Goal: Task Accomplishment & Management: Complete application form

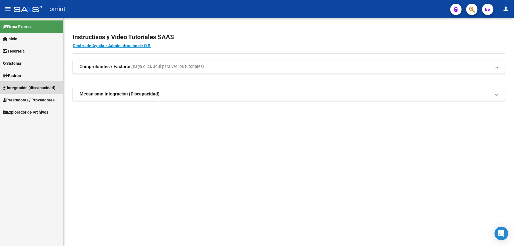
click at [18, 87] on span "Integración (discapacidad)" at bounding box center [29, 88] width 53 height 6
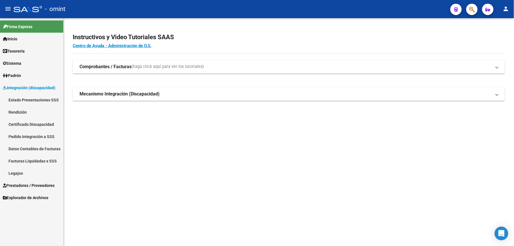
click at [21, 183] on span "Prestadores / Proveedores" at bounding box center [29, 185] width 52 height 6
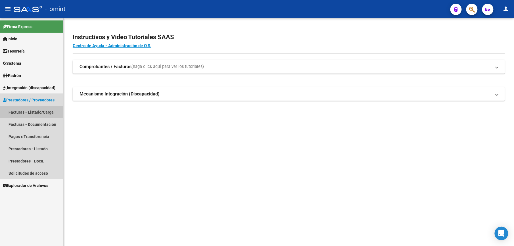
click at [35, 110] on link "Facturas - Listado/Carga" at bounding box center [31, 112] width 63 height 12
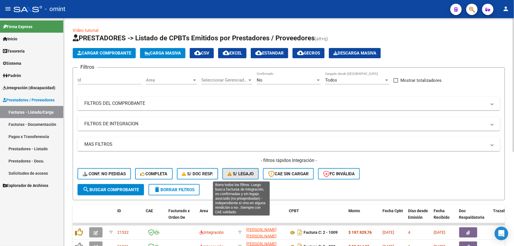
click at [242, 171] on span "S/ legajo" at bounding box center [240, 173] width 26 height 5
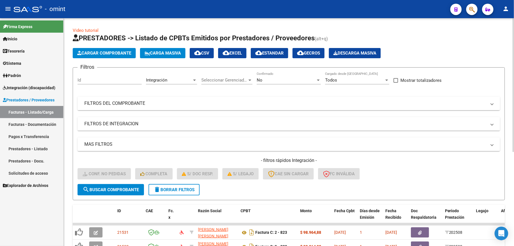
click at [220, 106] on mat-panel-title "FILTROS DEL COMPROBANTE" at bounding box center [285, 103] width 402 height 6
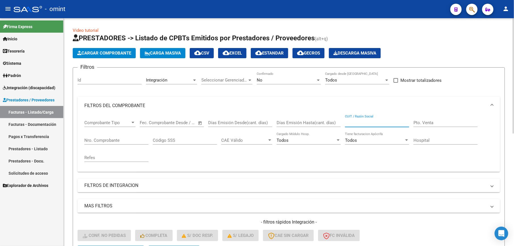
paste input "27328822607"
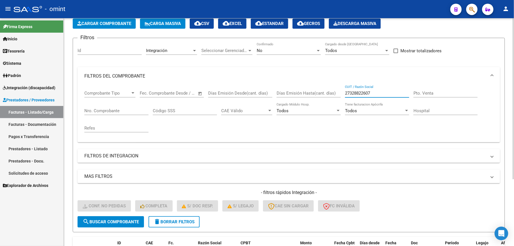
scroll to position [95, 0]
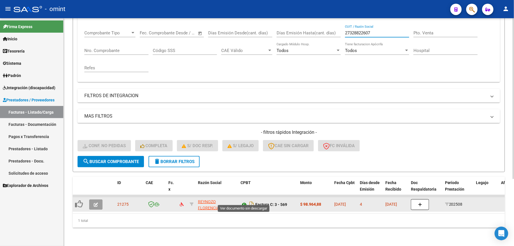
type input "27328822607"
click at [244, 201] on icon at bounding box center [243, 204] width 7 height 7
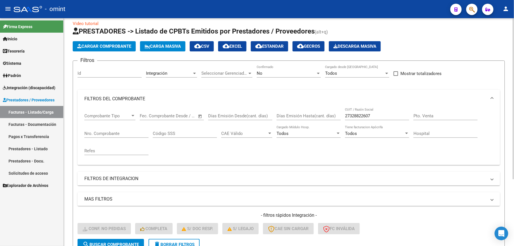
scroll to position [0, 0]
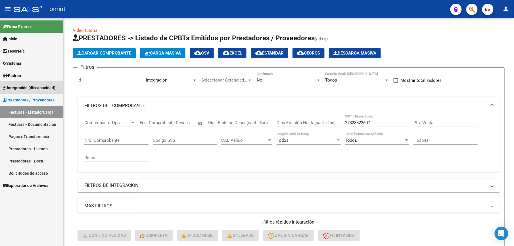
click at [34, 85] on span "Integración (discapacidad)" at bounding box center [29, 88] width 53 height 6
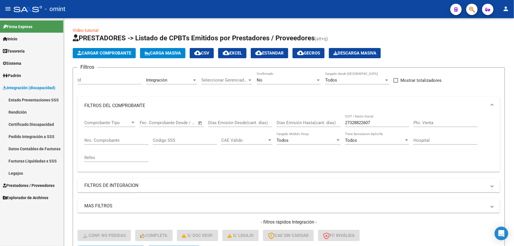
click at [37, 160] on link "Facturas Liquidadas x SSS" at bounding box center [31, 161] width 63 height 12
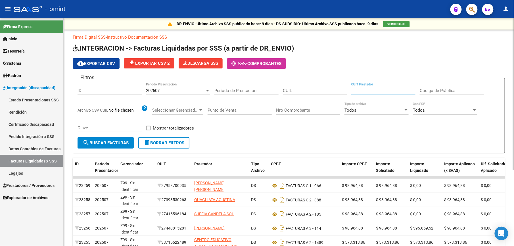
paste input "27-32882260-7"
type input "27-32882260-7"
click at [195, 89] on div "202507" at bounding box center [175, 90] width 59 height 5
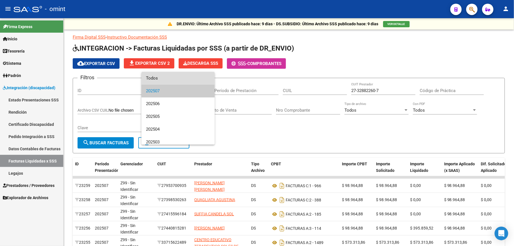
click at [179, 80] on span "Todos" at bounding box center [178, 78] width 64 height 13
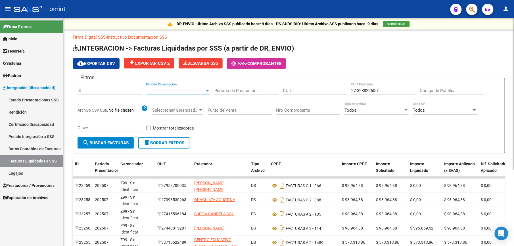
drag, startPoint x: 167, startPoint y: 86, endPoint x: 160, endPoint y: 90, distance: 8.0
drag, startPoint x: 160, startPoint y: 90, endPoint x: 142, endPoint y: 90, distance: 17.9
click at [135, 90] on input "ID" at bounding box center [110, 90] width 64 height 5
paste input "20-52707049-0"
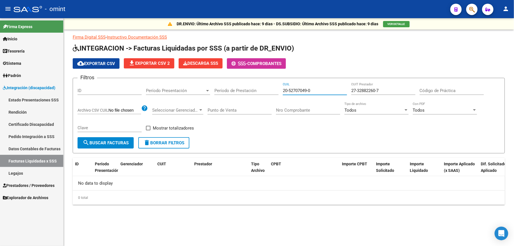
type input "20-52707049-0"
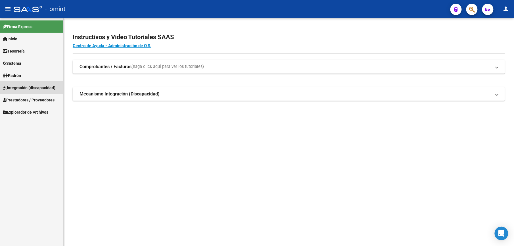
click at [20, 85] on span "Integración (discapacidad)" at bounding box center [29, 88] width 53 height 6
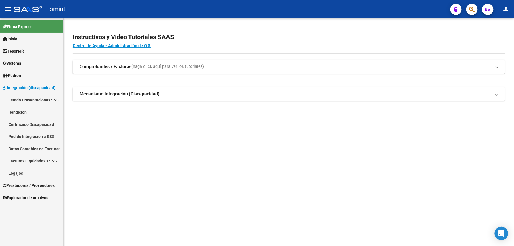
click at [13, 173] on link "Legajos" at bounding box center [31, 173] width 63 height 12
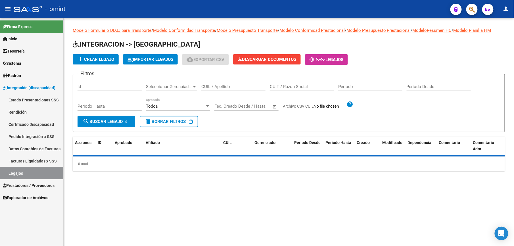
click at [209, 85] on input "CUIL / Apellido" at bounding box center [233, 86] width 64 height 5
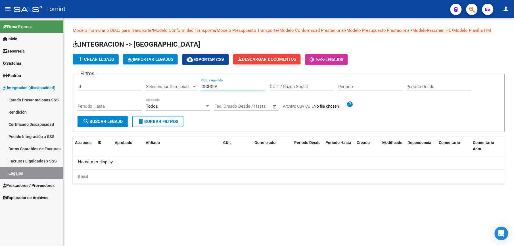
type input "GIORGIA"
click at [39, 122] on link "Certificado Discapacidad" at bounding box center [31, 124] width 63 height 12
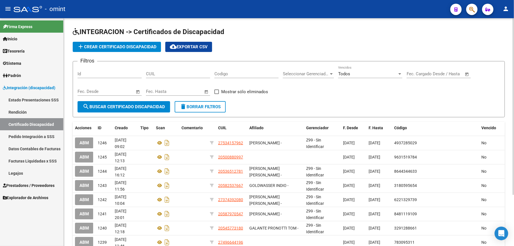
click at [121, 47] on span "add Crear Certificado Discapacidad" at bounding box center [116, 46] width 79 height 5
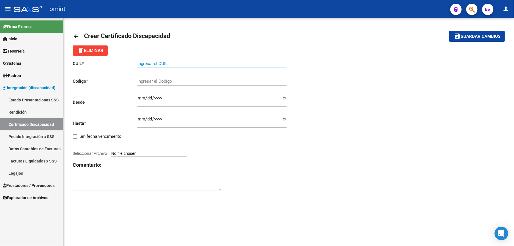
paste input "20-52707049-0"
type input "20-52707049-0"
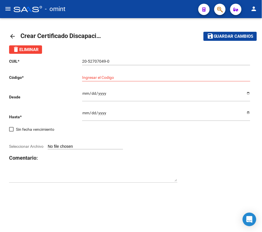
drag, startPoint x: 224, startPoint y: 140, endPoint x: 218, endPoint y: 142, distance: 6.0
click at [223, 141] on div at bounding box center [131, 140] width 244 height 6
click at [108, 78] on input "Ingresar el Codigo" at bounding box center [166, 77] width 168 height 5
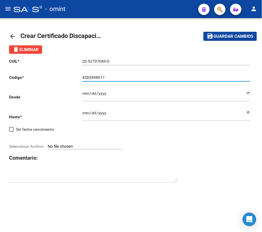
type input "4383498611"
click at [194, 154] on h3 "Comentario:" at bounding box center [131, 158] width 244 height 8
drag, startPoint x: 240, startPoint y: 175, endPoint x: 170, endPoint y: 146, distance: 76.5
click at [234, 175] on div "CUIL * 20-52707049-0 Ingresar el CUIL Código * 4383498611 Ingresar el Codigo De…" at bounding box center [131, 121] width 244 height 134
click at [83, 94] on input "Ingresar fec. Desde" at bounding box center [166, 95] width 168 height 9
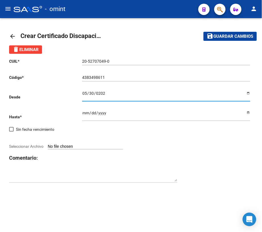
type input "[DATE]"
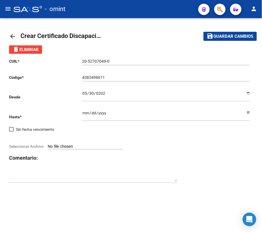
drag, startPoint x: 212, startPoint y: 168, endPoint x: 207, endPoint y: 168, distance: 4.5
click at [211, 168] on div "CUIL * 20-52707049-0 Ingresar el CUIL Código * 4383498611 Ingresar el Codigo De…" at bounding box center [131, 121] width 244 height 134
click at [84, 112] on input "Ingresar fec. Hasta" at bounding box center [166, 115] width 168 height 9
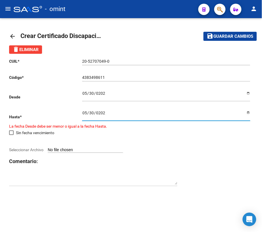
type input "[DATE]"
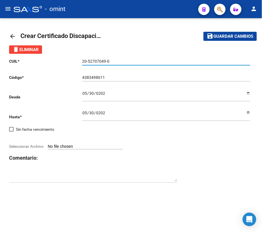
drag, startPoint x: 112, startPoint y: 60, endPoint x: 78, endPoint y: 60, distance: 34.9
click at [78, 60] on app-form-text-field "CUIL * 20-52707049-0 Ingresar el CUIL" at bounding box center [129, 61] width 241 height 5
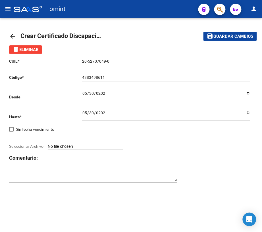
click at [23, 147] on span "Seleccionar Archivo" at bounding box center [26, 146] width 34 height 5
click at [48, 147] on input "Seleccionar Archivo" at bounding box center [85, 146] width 75 height 5
type input "C:\fakepath\4933743903_25050601210_cud.jpg"
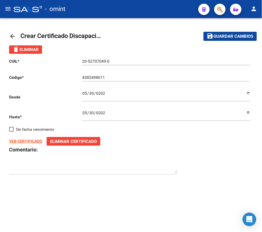
click at [227, 37] on span "Guardar cambios" at bounding box center [234, 36] width 40 height 5
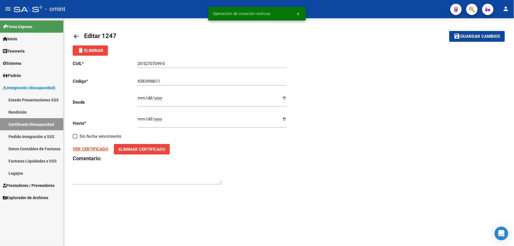
click at [478, 35] on span "Guardar cambios" at bounding box center [481, 36] width 40 height 5
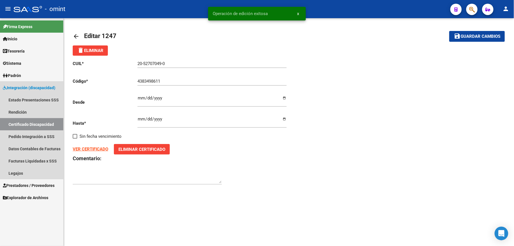
click at [30, 121] on link "Certificado Discapacidad" at bounding box center [31, 124] width 63 height 12
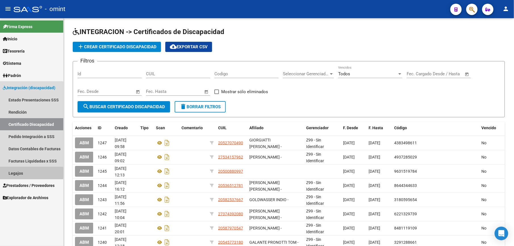
click at [22, 173] on link "Legajos" at bounding box center [31, 173] width 63 height 12
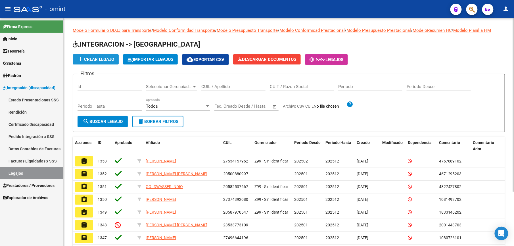
click at [104, 57] on span "add Crear Legajo" at bounding box center [95, 59] width 37 height 5
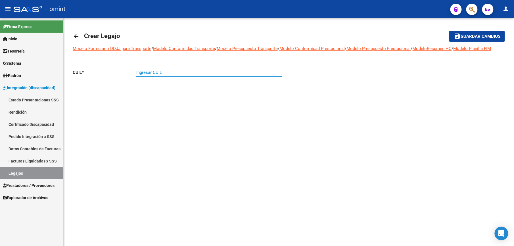
paste input "20-52707049-0"
type input "20-52707049-0"
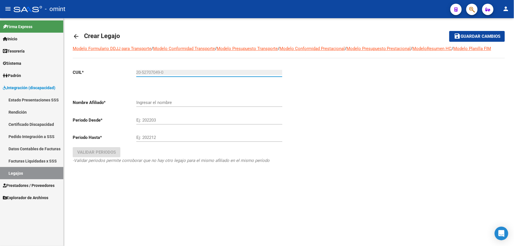
type input "GIORGIATTI [PERSON_NAME]"
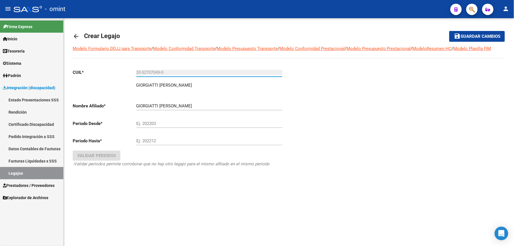
type input "20-52707049-0"
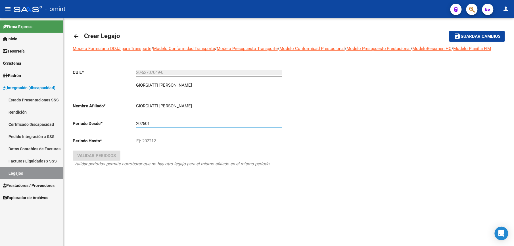
type input "202501"
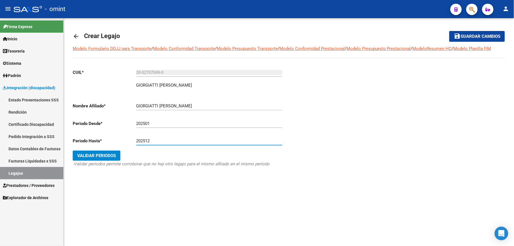
type input "202512"
click at [110, 154] on span "Validar Periodos" at bounding box center [96, 155] width 39 height 5
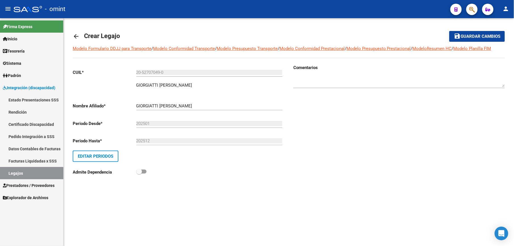
click at [196, 167] on div "CUIL * 20-52707049-0 Ingresar CUIL GIORGIATTI [PERSON_NAME] Nombre Afiliado * G…" at bounding box center [179, 121] width 212 height 114
paste textarea "4933743903"
type textarea "4933743903"
click at [335, 143] on div "Comentarios" at bounding box center [397, 123] width 216 height 119
drag, startPoint x: 465, startPoint y: 35, endPoint x: 458, endPoint y: 39, distance: 8.3
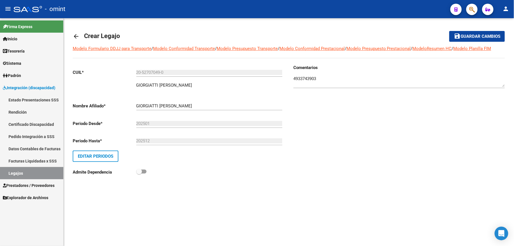
click at [465, 35] on span "Guardar cambios" at bounding box center [481, 36] width 40 height 5
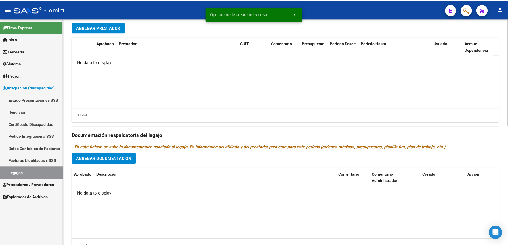
scroll to position [227, 0]
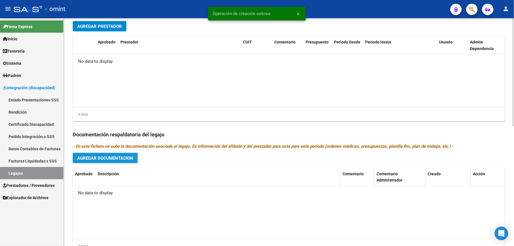
click at [129, 157] on span "Agregar Documentacion" at bounding box center [105, 158] width 56 height 5
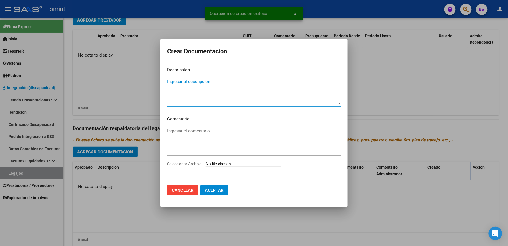
click at [200, 87] on textarea "Ingresar el descripcion" at bounding box center [254, 91] width 174 height 27
type textarea "r"
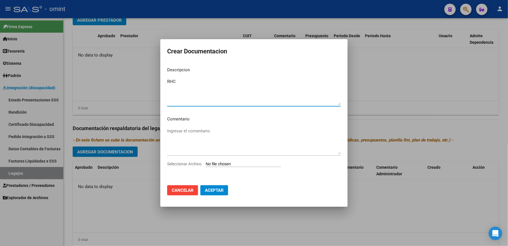
type textarea "RHC"
click at [189, 164] on span "Seleccionar Archivo" at bounding box center [184, 164] width 34 height 5
click at [206, 164] on input "Seleccionar Archivo" at bounding box center [243, 164] width 75 height 5
type input "C:\fakepath\rhc.pdf"
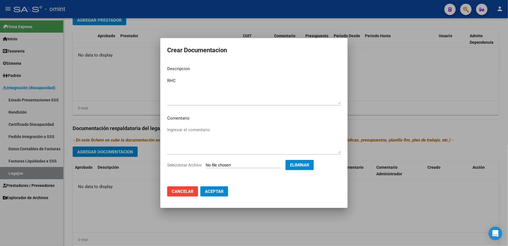
click at [214, 191] on span "Aceptar" at bounding box center [214, 191] width 19 height 5
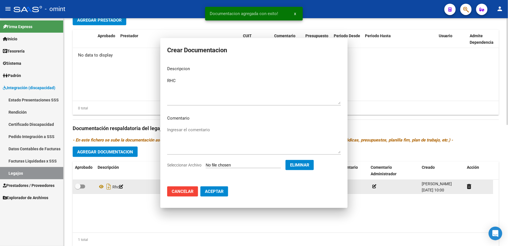
scroll to position [227, 0]
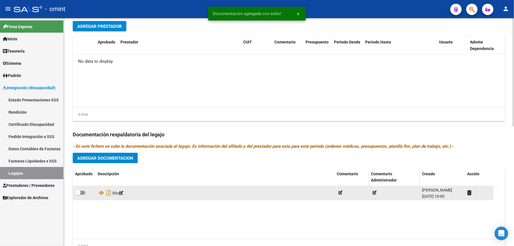
click at [85, 194] on div at bounding box center [84, 192] width 18 height 7
click at [84, 194] on span at bounding box center [80, 193] width 10 height 4
click at [78, 195] on input "checkbox" at bounding box center [78, 195] width 0 height 0
checkbox input "true"
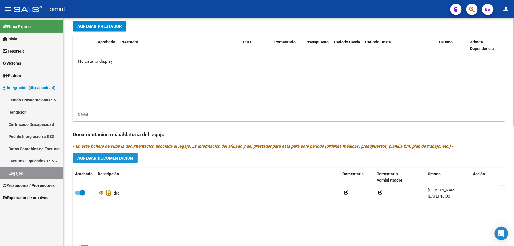
click at [123, 156] on span "Agregar Documentacion" at bounding box center [105, 158] width 56 height 5
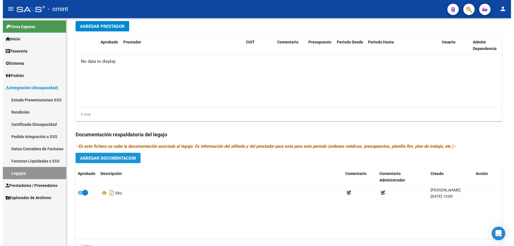
scroll to position [233, 0]
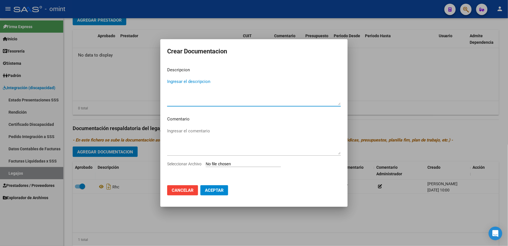
click at [196, 82] on textarea "Ingresar el descripcion" at bounding box center [254, 91] width 174 height 27
type textarea "PSP"
click at [183, 165] on span "Seleccionar Archivo" at bounding box center [184, 164] width 34 height 5
click at [206, 165] on input "Seleccionar Archivo" at bounding box center [243, 164] width 75 height 5
type input "C:\fakepath\PSP.pdf"
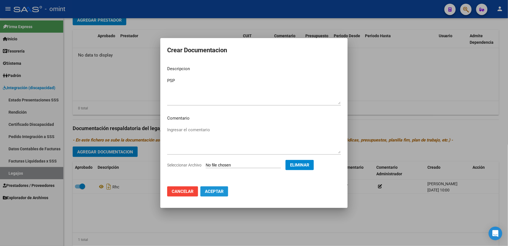
click at [219, 192] on span "Aceptar" at bounding box center [214, 191] width 19 height 5
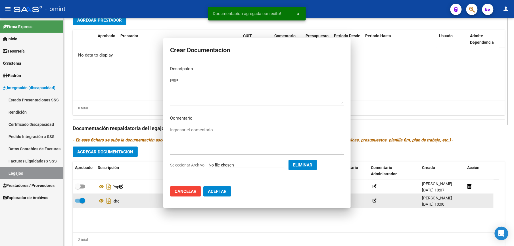
scroll to position [227, 0]
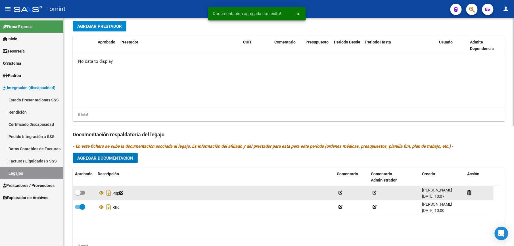
click at [82, 195] on span at bounding box center [80, 193] width 10 height 4
click at [78, 195] on input "checkbox" at bounding box center [78, 195] width 0 height 0
checkbox input "true"
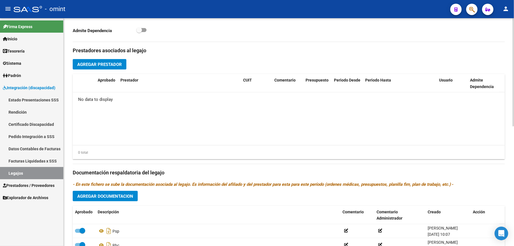
click at [118, 65] on span "Agregar Prestador" at bounding box center [99, 64] width 45 height 5
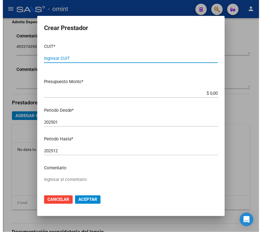
scroll to position [190, 0]
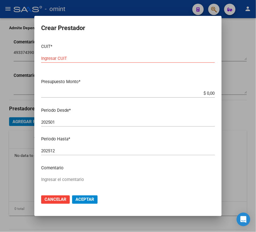
click at [74, 58] on input "Ingresar CUIT" at bounding box center [128, 58] width 174 height 5
type input "27-32882260-7"
click at [206, 92] on input "$ 0,00" at bounding box center [128, 93] width 174 height 5
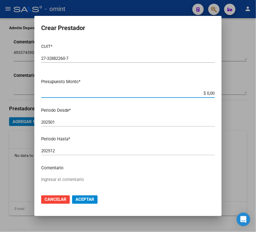
click at [206, 92] on input "$ 0,00" at bounding box center [128, 93] width 174 height 5
type input "$ 111.335,61"
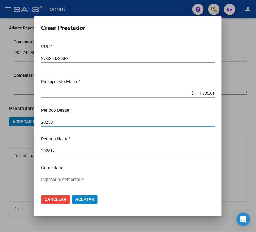
click at [89, 122] on input "202501" at bounding box center [128, 122] width 174 height 5
type input "202506"
click at [59, 179] on textarea "Ingresar el comentario" at bounding box center [128, 190] width 174 height 27
type textarea "PSP 8 SS M"
click at [88, 203] on button "Aceptar" at bounding box center [85, 200] width 26 height 9
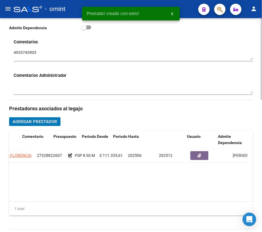
scroll to position [0, 111]
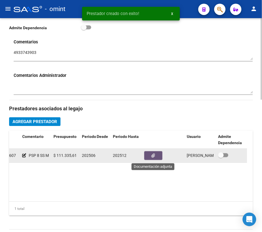
click at [154, 158] on icon "button" at bounding box center [154, 156] width 4 height 4
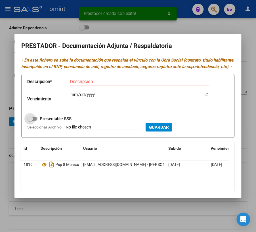
click at [35, 121] on span at bounding box center [32, 119] width 10 height 4
click at [30, 121] on input "Presentable SSS" at bounding box center [30, 121] width 0 height 0
checkbox input "true"
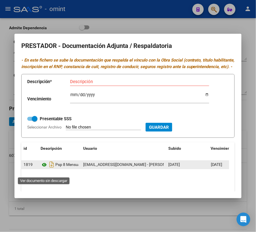
click at [45, 168] on icon at bounding box center [44, 165] width 7 height 7
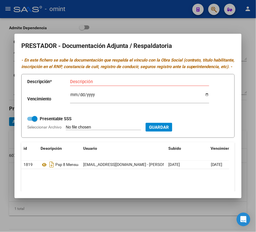
click at [209, 24] on div at bounding box center [128, 116] width 256 height 232
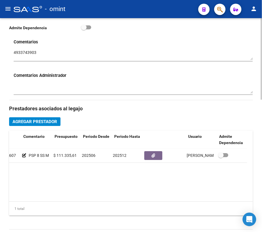
scroll to position [0, 0]
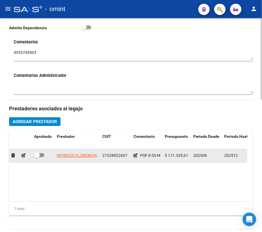
click at [41, 156] on span at bounding box center [39, 156] width 10 height 4
click at [37, 158] on input "checkbox" at bounding box center [37, 158] width 0 height 0
checkbox input "true"
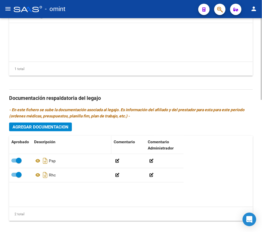
scroll to position [341, 0]
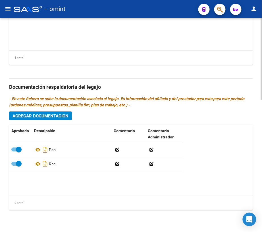
click at [48, 117] on span "Agregar Documentacion" at bounding box center [40, 116] width 56 height 5
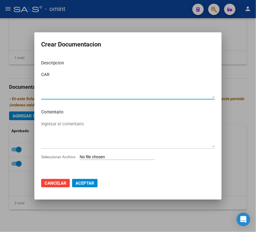
type textarea "CAR"
click at [50, 157] on span "Seleccionar Archivo" at bounding box center [58, 157] width 34 height 5
click at [80, 157] on input "Seleccionar Archivo" at bounding box center [117, 157] width 75 height 5
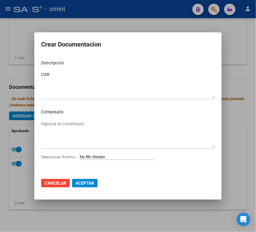
type input "C:\fakepath\CAR.pdf"
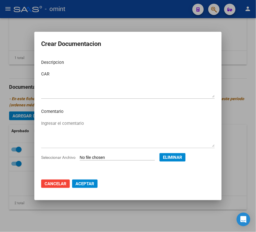
click at [86, 183] on span "Aceptar" at bounding box center [85, 183] width 19 height 5
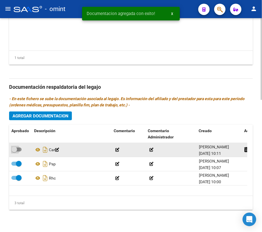
click at [20, 148] on span at bounding box center [16, 150] width 10 height 4
click at [14, 152] on input "checkbox" at bounding box center [14, 152] width 0 height 0
checkbox input "true"
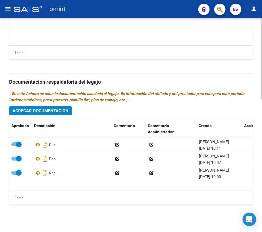
scroll to position [347, 0]
click at [49, 112] on span "Agregar Documentacion" at bounding box center [40, 110] width 56 height 5
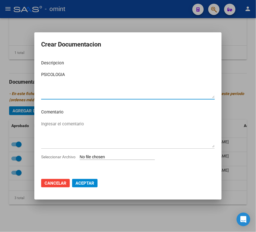
type textarea "PSICOLOGIA"
click at [58, 157] on span "Seleccionar Archivo" at bounding box center [58, 157] width 34 height 5
click at [80, 157] on input "Seleccionar Archivo" at bounding box center [117, 157] width 75 height 5
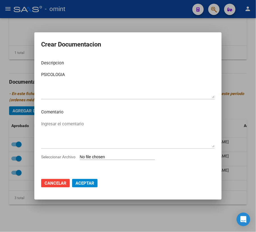
type input "C:\fakepath\PSICO.pdf"
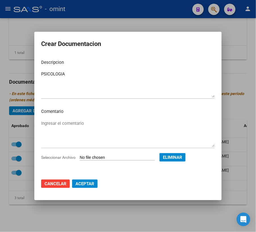
drag, startPoint x: 98, startPoint y: 181, endPoint x: 94, endPoint y: 184, distance: 5.5
click at [98, 181] on mat-dialog-actions "Cancelar Aceptar" at bounding box center [128, 183] width 174 height 19
click at [92, 185] on span "Aceptar" at bounding box center [85, 183] width 19 height 5
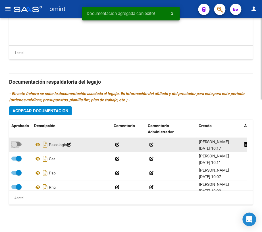
click at [21, 145] on span at bounding box center [16, 145] width 10 height 4
click at [14, 147] on input "checkbox" at bounding box center [14, 147] width 0 height 0
checkbox input "true"
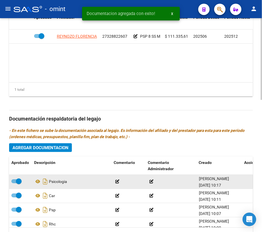
scroll to position [271, 0]
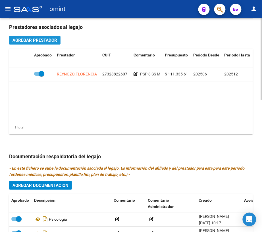
click at [48, 40] on span "Agregar Prestador" at bounding box center [34, 40] width 45 height 5
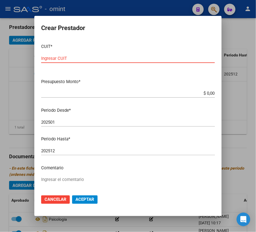
click at [89, 56] on input "Ingresar CUIT" at bounding box center [128, 58] width 174 height 5
type input "27-37114563-5"
click at [201, 92] on input "$ 0,00" at bounding box center [128, 93] width 174 height 5
drag, startPoint x: 210, startPoint y: 93, endPoint x: 200, endPoint y: 92, distance: 9.7
click at [201, 92] on app-form-text-field "Presupuesto Monto * $ 0,00 Ingresar el monto" at bounding box center [130, 88] width 178 height 18
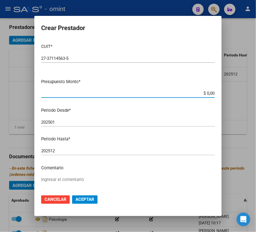
drag, startPoint x: 200, startPoint y: 93, endPoint x: 211, endPoint y: 94, distance: 10.3
click at [211, 94] on app-form-text-field "Presupuesto Monto * $ 0,00 Ingresar el monto" at bounding box center [130, 88] width 178 height 18
type input "$ 111.335,61"
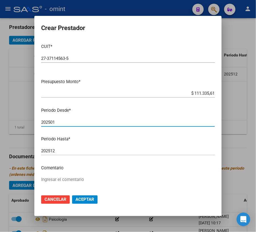
drag, startPoint x: 92, startPoint y: 124, endPoint x: 93, endPoint y: 121, distance: 3.6
click at [93, 123] on input "202501" at bounding box center [128, 122] width 174 height 5
type input "202506"
click at [71, 181] on textarea "Ingresar el comentario" at bounding box center [128, 190] width 174 height 27
type textarea "PSP 8 SS M"
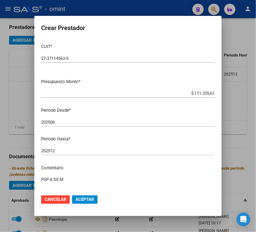
click at [88, 199] on span "Aceptar" at bounding box center [85, 199] width 19 height 5
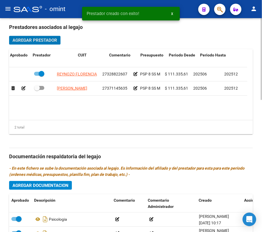
scroll to position [0, 111]
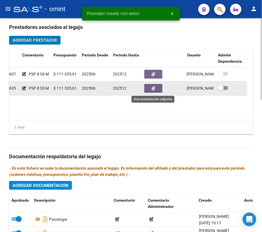
click at [155, 87] on icon "button" at bounding box center [154, 88] width 4 height 4
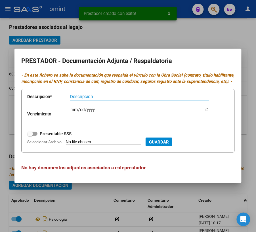
click at [104, 99] on input "Descripción" at bounding box center [139, 96] width 139 height 5
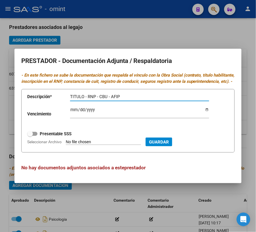
type input "TITULO - RNP - CBU - AFIP"
click at [36, 136] on span at bounding box center [32, 134] width 10 height 4
click at [30, 136] on input "Presentable SSS" at bounding box center [30, 136] width 0 height 0
checkbox input "true"
click at [72, 114] on input "Ingresar vencimiento" at bounding box center [139, 112] width 139 height 9
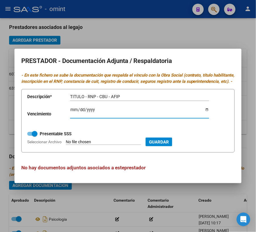
click at [72, 114] on input "Ingresar vencimiento" at bounding box center [139, 112] width 139 height 9
type input "[DATE]"
click at [54, 144] on span "Seleccionar Archivo" at bounding box center [44, 142] width 34 height 5
click at [66, 145] on input "Seleccionar Archivo" at bounding box center [103, 142] width 75 height 5
type input "C:\fakepath\PSICO.pdf"
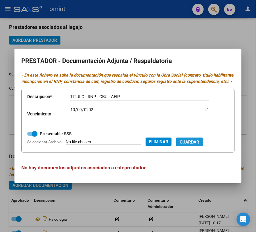
click at [200, 143] on span "Guardar" at bounding box center [190, 142] width 20 height 5
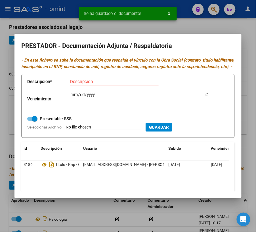
click at [256, 109] on div at bounding box center [128, 116] width 256 height 232
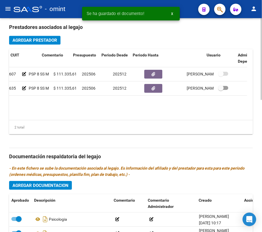
scroll to position [0, 0]
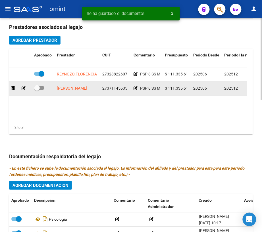
click at [41, 87] on span at bounding box center [39, 88] width 10 height 4
click at [37, 90] on input "checkbox" at bounding box center [37, 90] width 0 height 0
checkbox input "true"
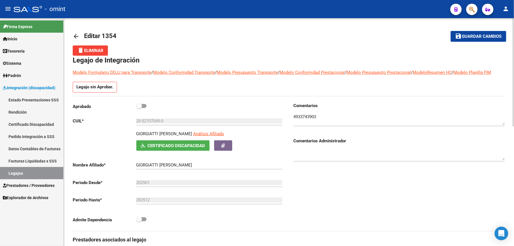
click at [478, 35] on span "Guardar cambios" at bounding box center [482, 36] width 40 height 5
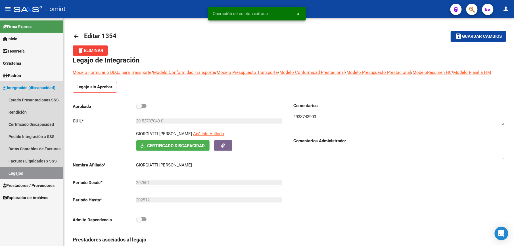
click at [17, 173] on link "Legajos" at bounding box center [31, 173] width 63 height 12
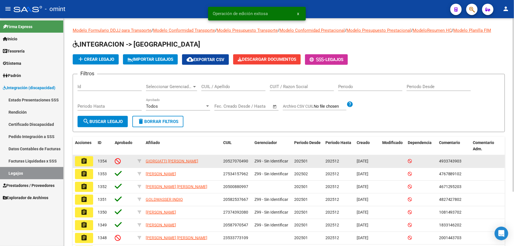
click at [85, 160] on mat-icon "assignment" at bounding box center [84, 161] width 7 height 7
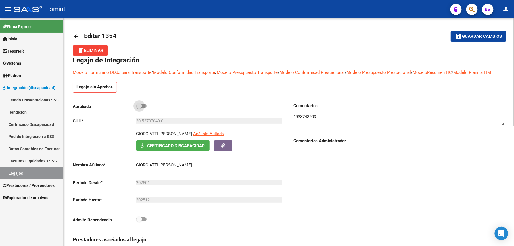
drag, startPoint x: 143, startPoint y: 107, endPoint x: 235, endPoint y: 98, distance: 93.0
click at [143, 107] on span at bounding box center [141, 106] width 10 height 4
click at [139, 108] on input "checkbox" at bounding box center [139, 108] width 0 height 0
checkbox input "true"
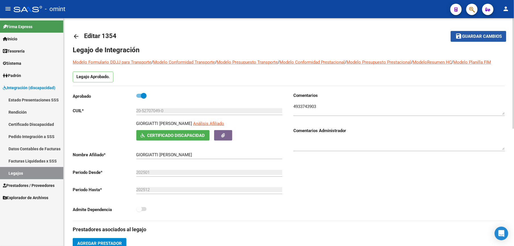
click at [466, 34] on span "Guardar cambios" at bounding box center [482, 36] width 40 height 5
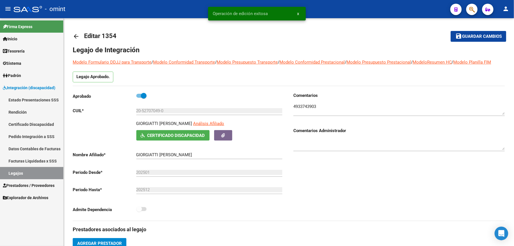
click at [14, 172] on link "Legajos" at bounding box center [31, 173] width 63 height 12
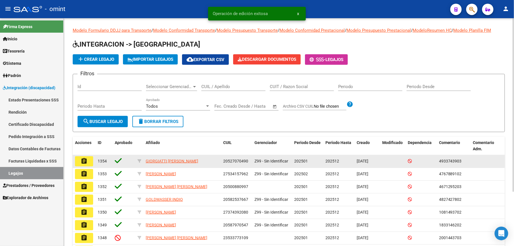
click at [87, 161] on button "assignment" at bounding box center [84, 161] width 18 height 10
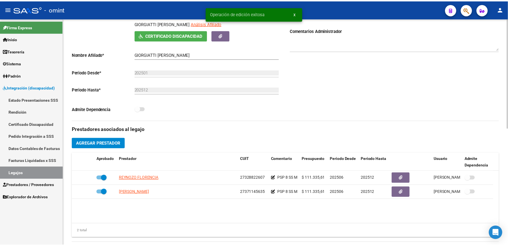
scroll to position [151, 0]
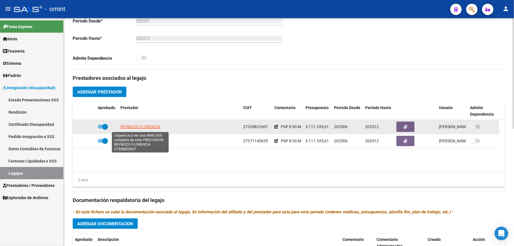
click at [139, 127] on span "REYNOZO FLORENCIA" at bounding box center [140, 126] width 40 height 5
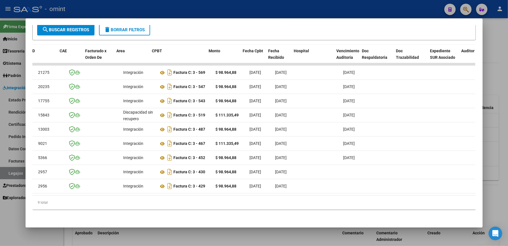
scroll to position [0, 0]
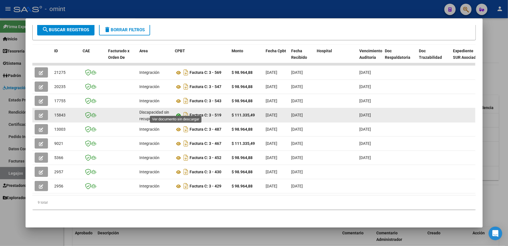
click at [175, 112] on icon at bounding box center [178, 115] width 7 height 7
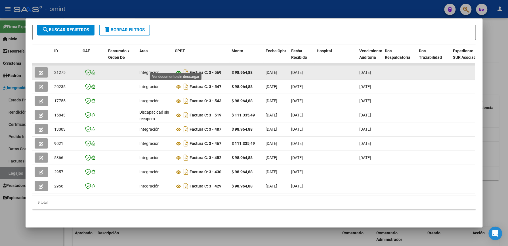
click at [175, 69] on icon at bounding box center [178, 72] width 7 height 7
click at [39, 70] on span "button" at bounding box center [41, 72] width 4 height 5
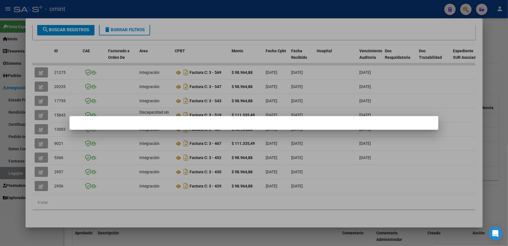
click at [279, 8] on div at bounding box center [254, 123] width 508 height 246
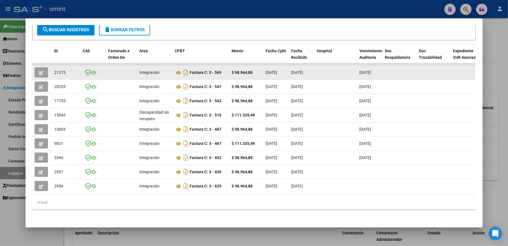
click at [40, 71] on icon "button" at bounding box center [41, 73] width 4 height 4
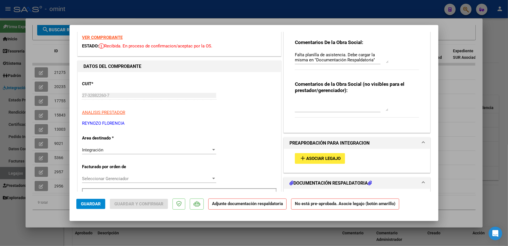
scroll to position [38, 0]
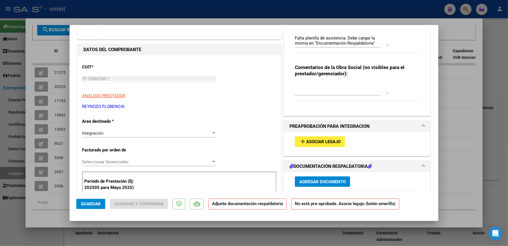
click at [319, 142] on span "Asociar Legajo" at bounding box center [323, 141] width 34 height 5
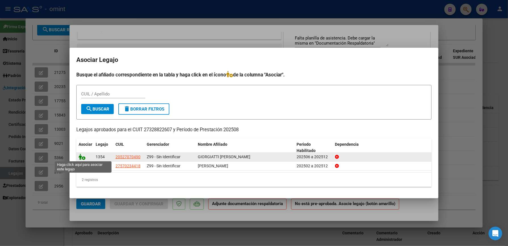
click at [81, 156] on icon at bounding box center [82, 157] width 7 height 6
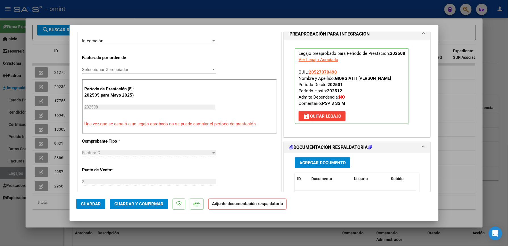
scroll to position [189, 0]
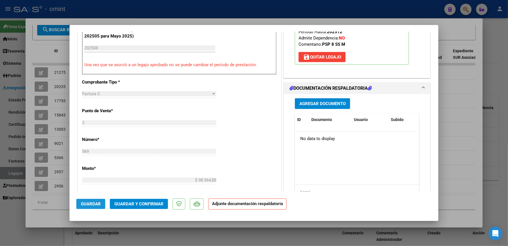
click at [93, 203] on span "Guardar" at bounding box center [91, 203] width 20 height 5
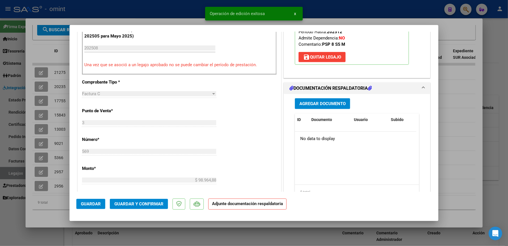
click at [480, 105] on div at bounding box center [254, 123] width 508 height 246
type input "$ 0,00"
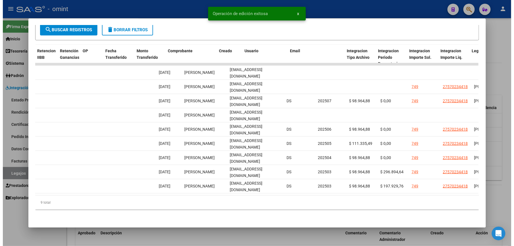
scroll to position [0, 589]
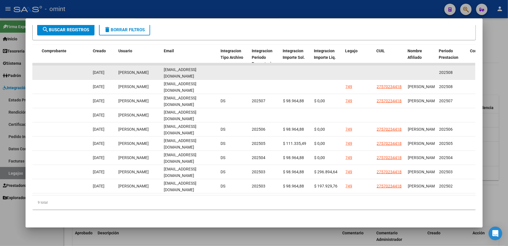
drag, startPoint x: 162, startPoint y: 66, endPoint x: 211, endPoint y: 67, distance: 49.1
click at [211, 67] on div "[EMAIL_ADDRESS][DOMAIN_NAME]" at bounding box center [190, 72] width 52 height 12
drag, startPoint x: 211, startPoint y: 67, endPoint x: 200, endPoint y: 67, distance: 10.5
copy span "[EMAIL_ADDRESS][DOMAIN_NAME]"
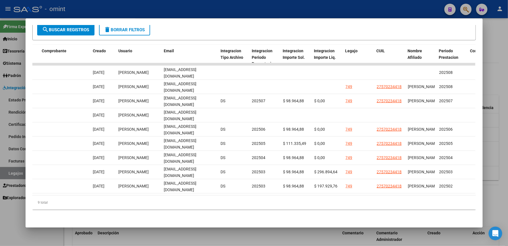
click at [306, 1] on div at bounding box center [254, 123] width 508 height 246
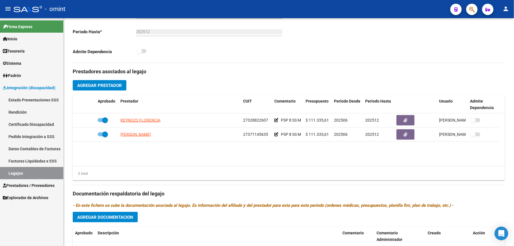
scroll to position [151, 0]
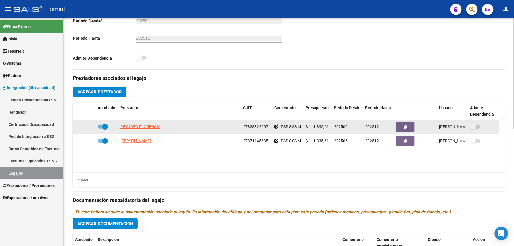
drag, startPoint x: 242, startPoint y: 126, endPoint x: 267, endPoint y: 127, distance: 24.4
click at [267, 127] on datatable-body-cell "27328822607" at bounding box center [256, 127] width 31 height 14
drag, startPoint x: 267, startPoint y: 127, endPoint x: 262, endPoint y: 127, distance: 5.1
copy span "27328822607"
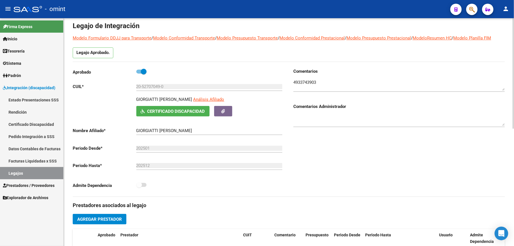
scroll to position [0, 0]
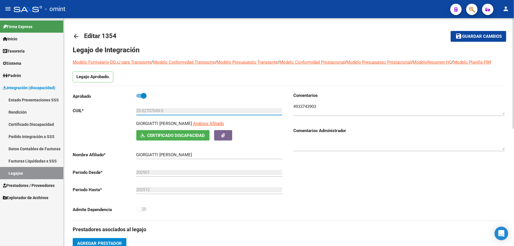
drag, startPoint x: 169, startPoint y: 110, endPoint x: 125, endPoint y: 110, distance: 43.7
click at [125, 110] on app-form-text-field "CUIL * 20-52707049-0 Ingresar CUIL" at bounding box center [178, 110] width 210 height 5
drag, startPoint x: 125, startPoint y: 110, endPoint x: 140, endPoint y: 111, distance: 14.8
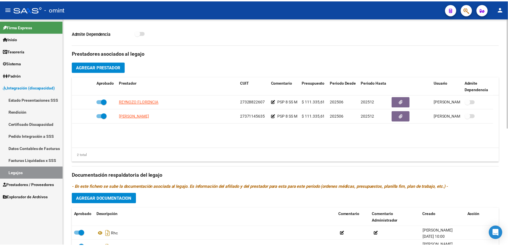
scroll to position [189, 0]
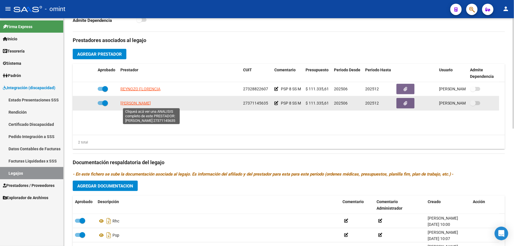
click at [151, 104] on span "[PERSON_NAME]" at bounding box center [135, 103] width 30 height 5
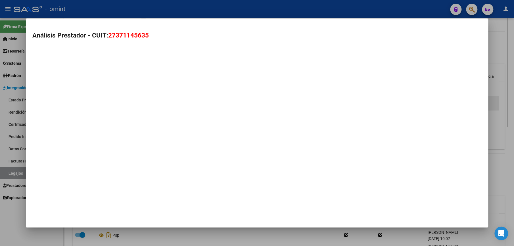
scroll to position [195, 0]
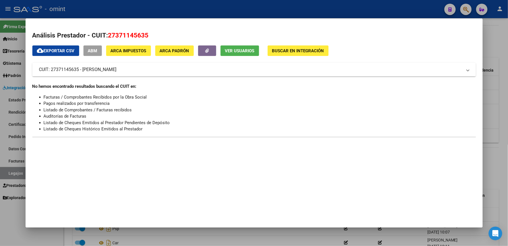
click at [227, 11] on div at bounding box center [254, 123] width 508 height 246
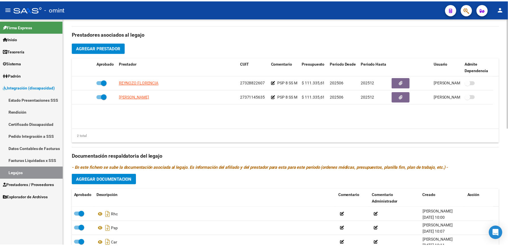
scroll to position [189, 0]
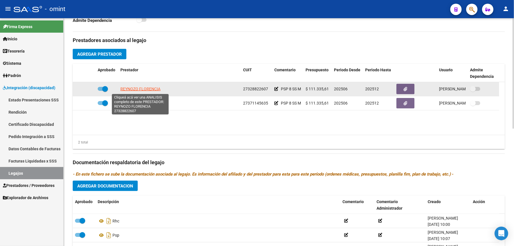
click at [148, 87] on span "REYNOZO FLORENCIA" at bounding box center [140, 89] width 40 height 5
type textarea "27328822607"
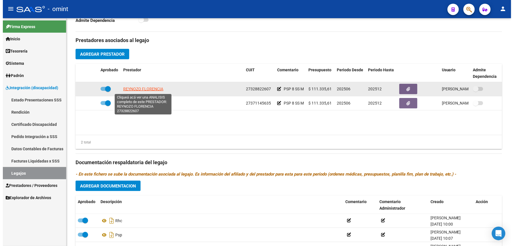
scroll to position [195, 0]
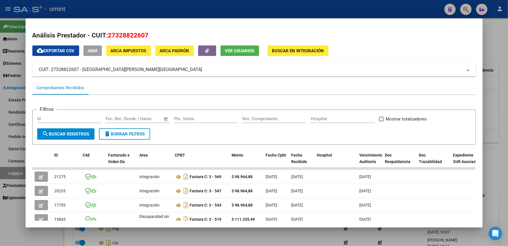
click at [329, 7] on div at bounding box center [254, 123] width 508 height 246
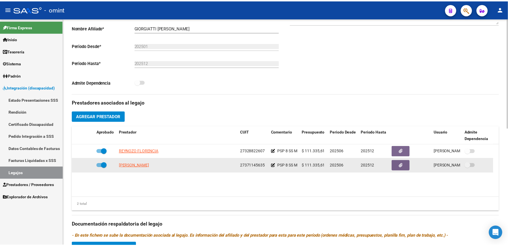
scroll to position [151, 0]
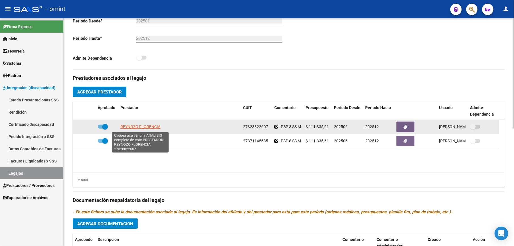
click at [150, 128] on span "REYNOZO FLORENCIA" at bounding box center [140, 126] width 40 height 5
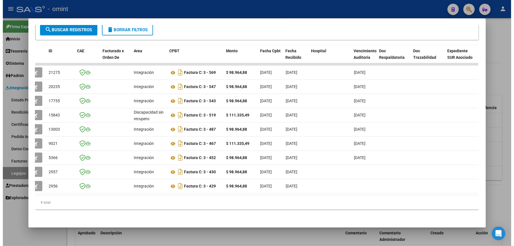
scroll to position [0, 5]
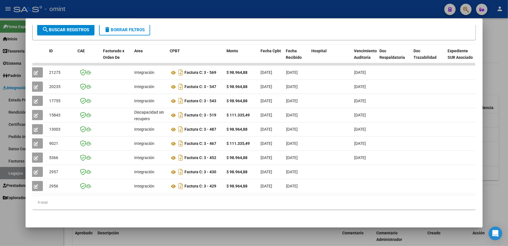
click at [272, 12] on div at bounding box center [254, 123] width 508 height 246
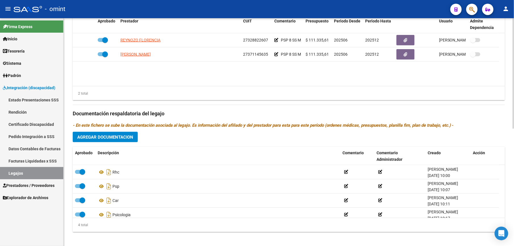
scroll to position [242, 0]
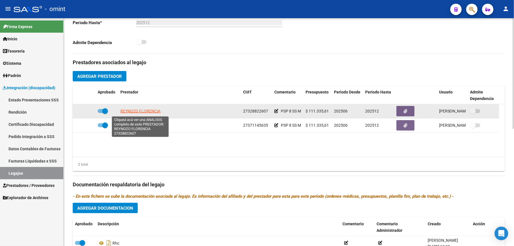
click at [157, 112] on span "REYNOZO FLORENCIA" at bounding box center [140, 111] width 40 height 5
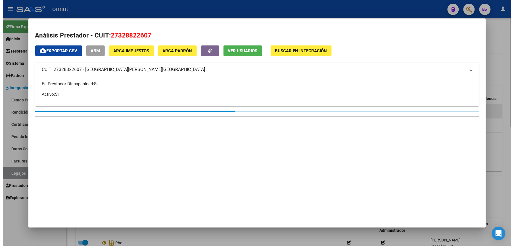
scroll to position [173, 0]
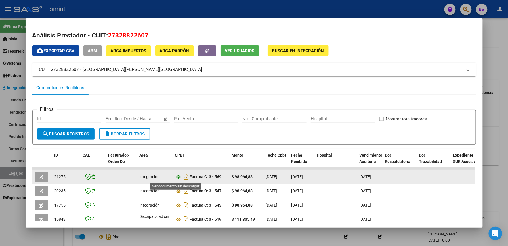
click at [175, 177] on icon at bounding box center [178, 176] width 7 height 7
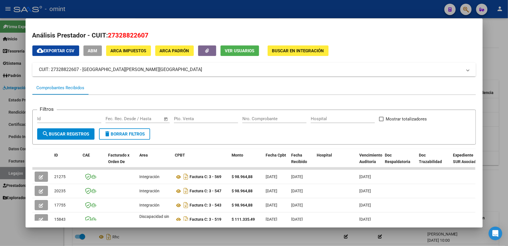
click at [241, 10] on div at bounding box center [254, 123] width 508 height 246
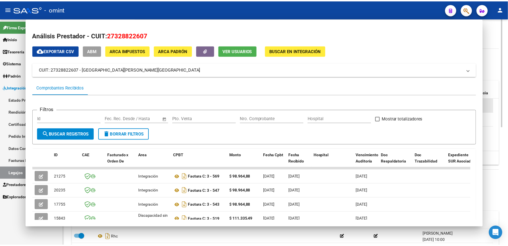
scroll to position [167, 0]
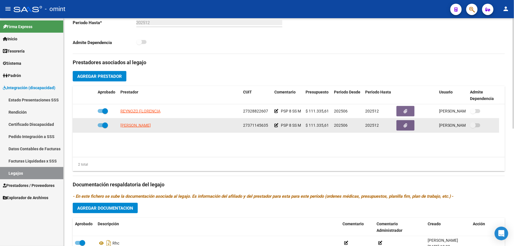
click at [276, 126] on icon at bounding box center [276, 125] width 4 height 4
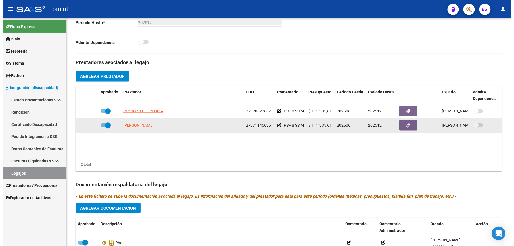
scroll to position [173, 0]
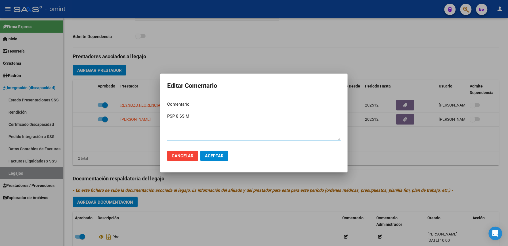
click at [174, 114] on textarea "PSP 8 SS M" at bounding box center [254, 126] width 174 height 27
type textarea "PS 8 SS M"
click at [210, 155] on span "Aceptar" at bounding box center [214, 155] width 19 height 5
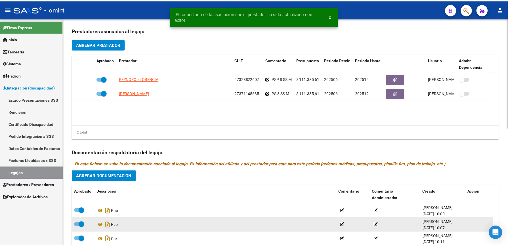
scroll to position [242, 0]
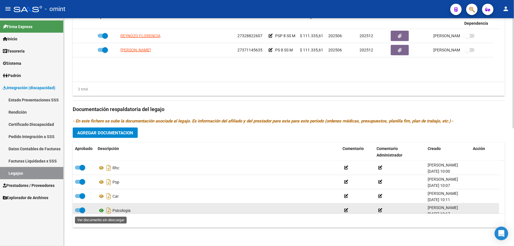
click at [102, 209] on icon at bounding box center [101, 210] width 7 height 7
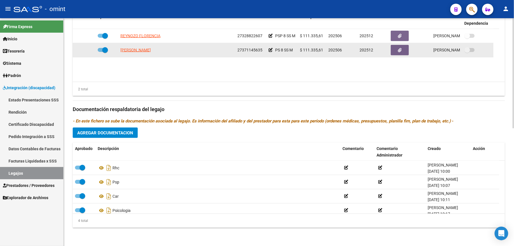
click at [269, 51] on icon at bounding box center [271, 50] width 4 height 4
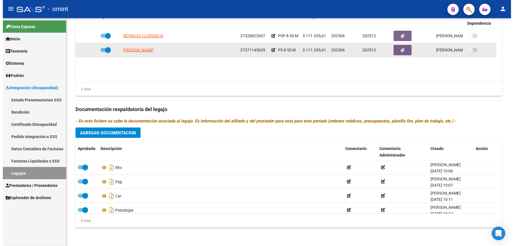
scroll to position [249, 0]
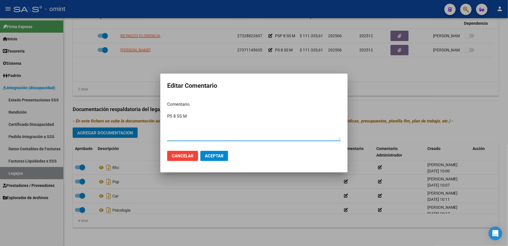
click at [172, 114] on textarea "PS 8 SS M" at bounding box center [254, 126] width 174 height 27
type textarea "PSICO 8 SS M"
click at [219, 157] on span "Aceptar" at bounding box center [214, 155] width 19 height 5
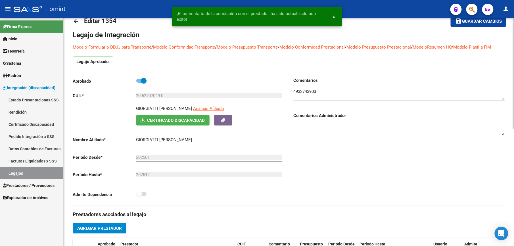
scroll to position [0, 0]
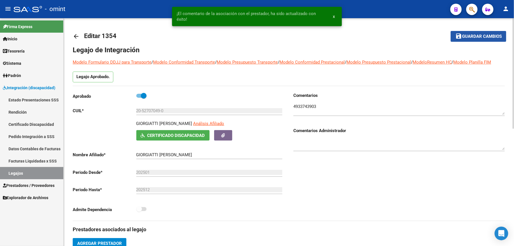
click at [470, 34] on span "Guardar cambios" at bounding box center [482, 36] width 40 height 5
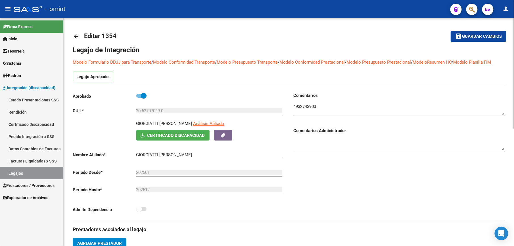
click at [493, 35] on span "Guardar cambios" at bounding box center [482, 36] width 40 height 5
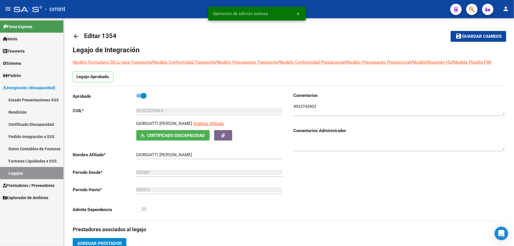
click at [20, 173] on link "Legajos" at bounding box center [31, 173] width 63 height 12
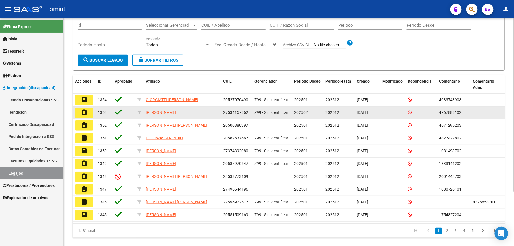
scroll to position [72, 0]
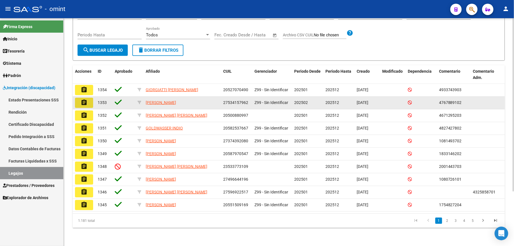
click at [89, 100] on button "assignment" at bounding box center [84, 103] width 18 height 10
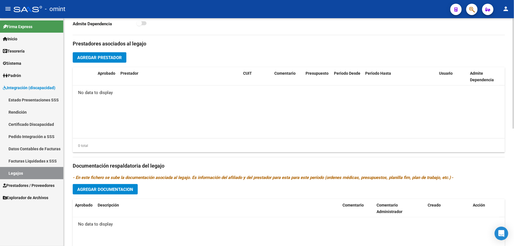
scroll to position [189, 0]
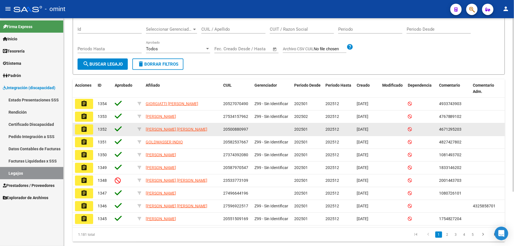
scroll to position [72, 0]
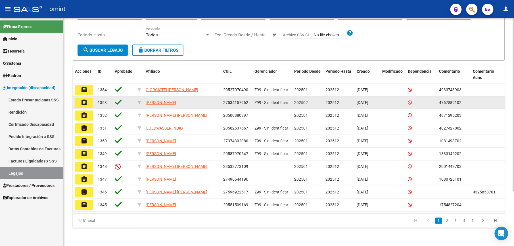
click at [83, 99] on mat-icon "assignment" at bounding box center [84, 102] width 7 height 7
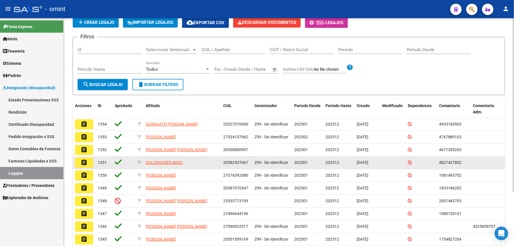
scroll to position [72, 0]
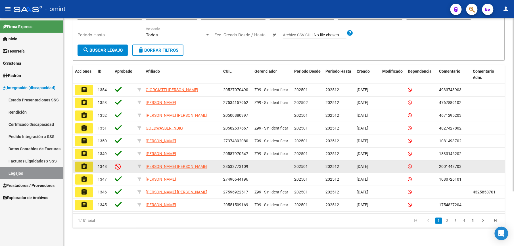
click at [89, 165] on button "assignment" at bounding box center [84, 167] width 18 height 10
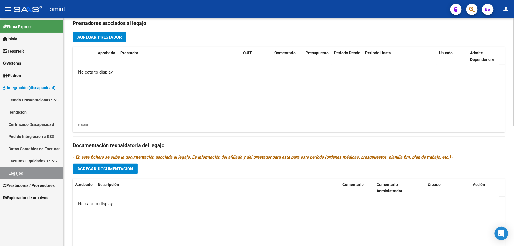
scroll to position [227, 0]
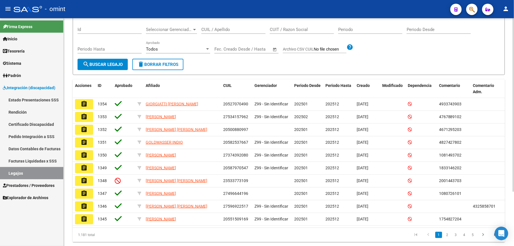
scroll to position [72, 0]
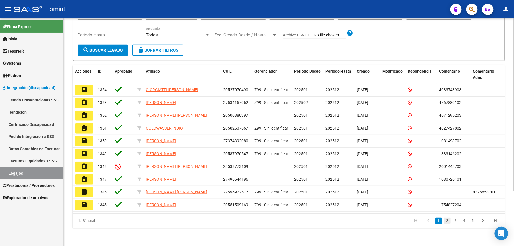
click at [447, 219] on link "2" at bounding box center [447, 220] width 7 height 6
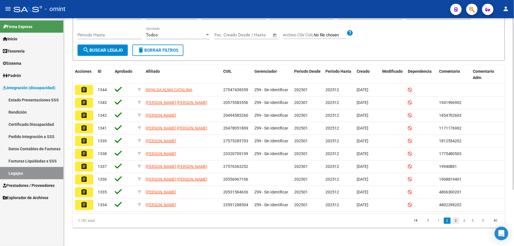
click at [455, 224] on link "3" at bounding box center [455, 220] width 7 height 6
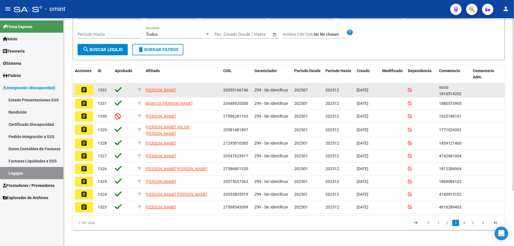
click at [86, 90] on mat-icon "assignment" at bounding box center [84, 89] width 7 height 7
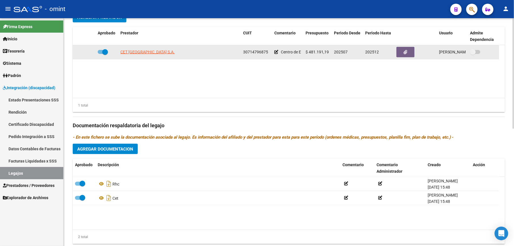
scroll to position [227, 0]
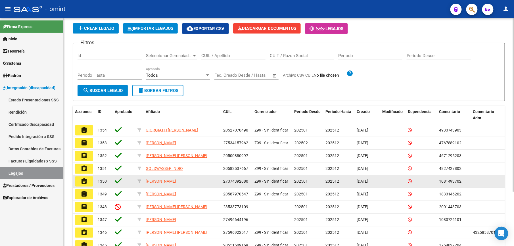
scroll to position [72, 0]
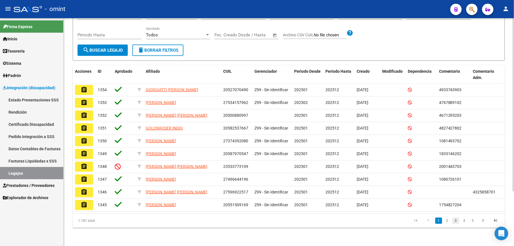
click at [456, 219] on link "3" at bounding box center [455, 220] width 7 height 6
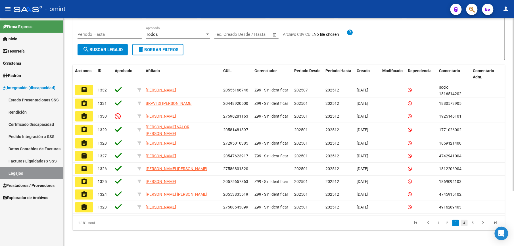
click at [466, 221] on link "4" at bounding box center [464, 223] width 7 height 6
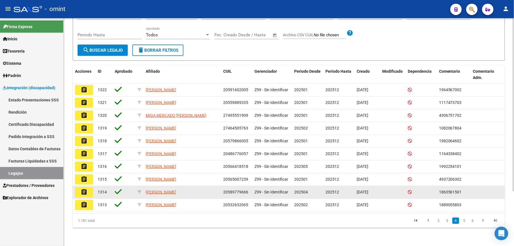
click at [85, 191] on mat-icon "assignment" at bounding box center [84, 192] width 7 height 7
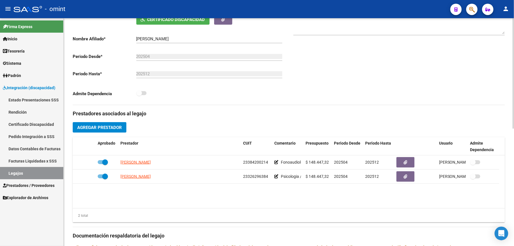
scroll to position [151, 0]
